Goal: Task Accomplishment & Management: Use online tool/utility

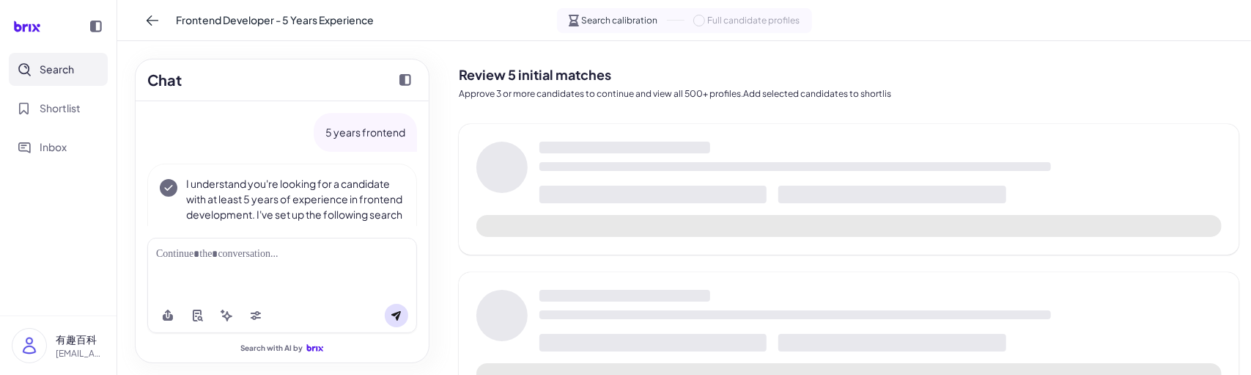
scroll to position [177, 0]
